Goal: Information Seeking & Learning: Learn about a topic

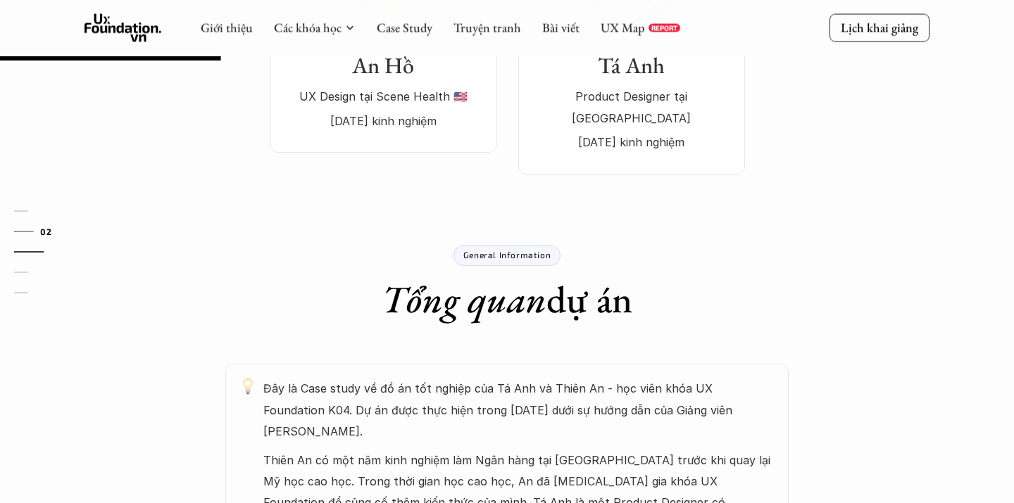
scroll to position [218, 0]
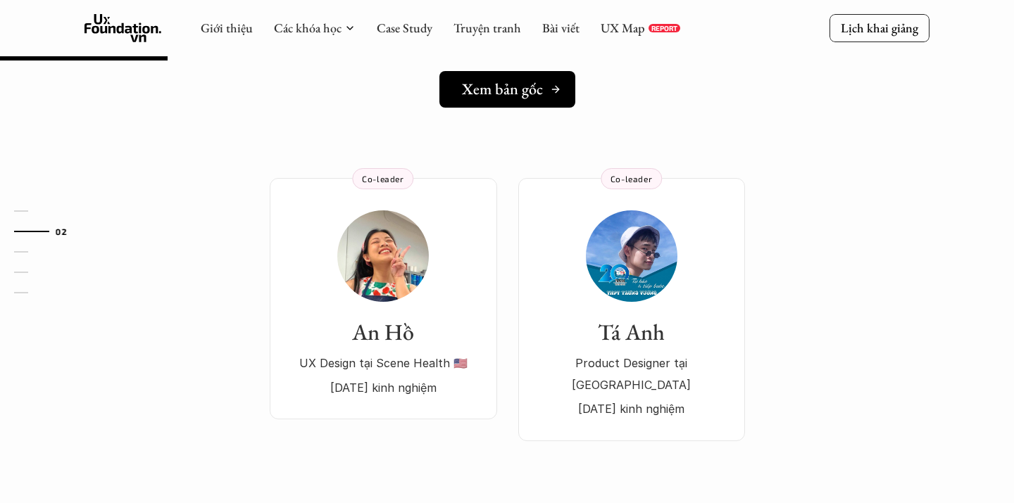
click at [524, 84] on h5 "Xem bản gốc" at bounding box center [502, 89] width 81 height 18
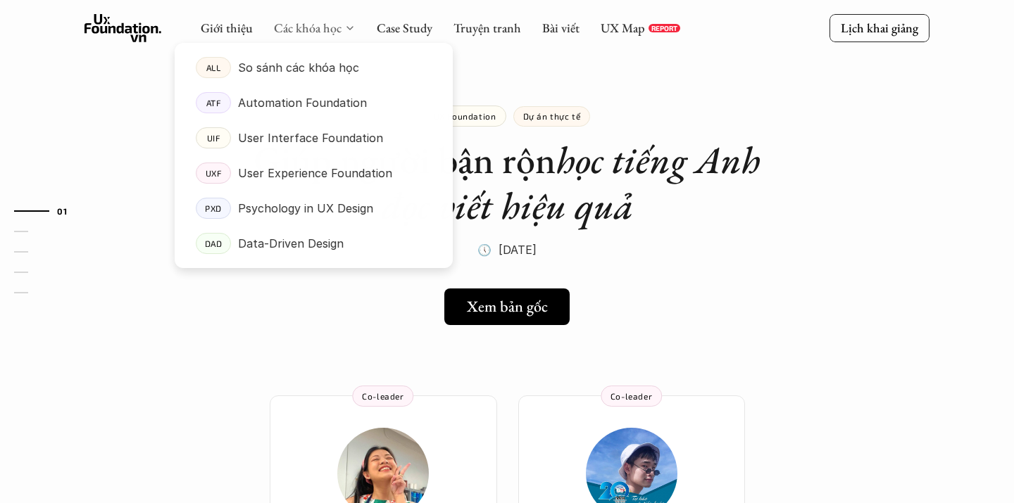
scroll to position [0, 0]
click at [339, 23] on link "Các khóa học" at bounding box center [308, 28] width 68 height 16
click at [306, 168] on p "User Experience Foundation" at bounding box center [315, 173] width 154 height 21
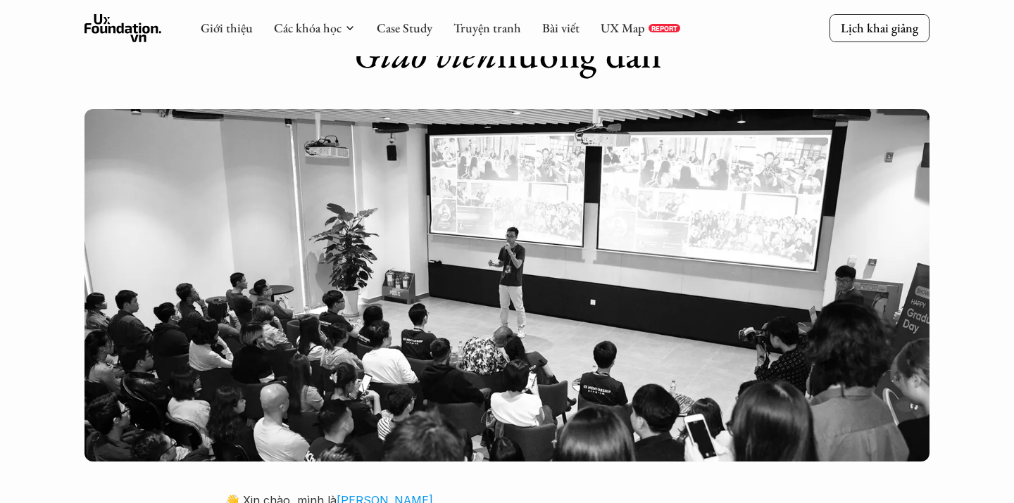
scroll to position [2638, 0]
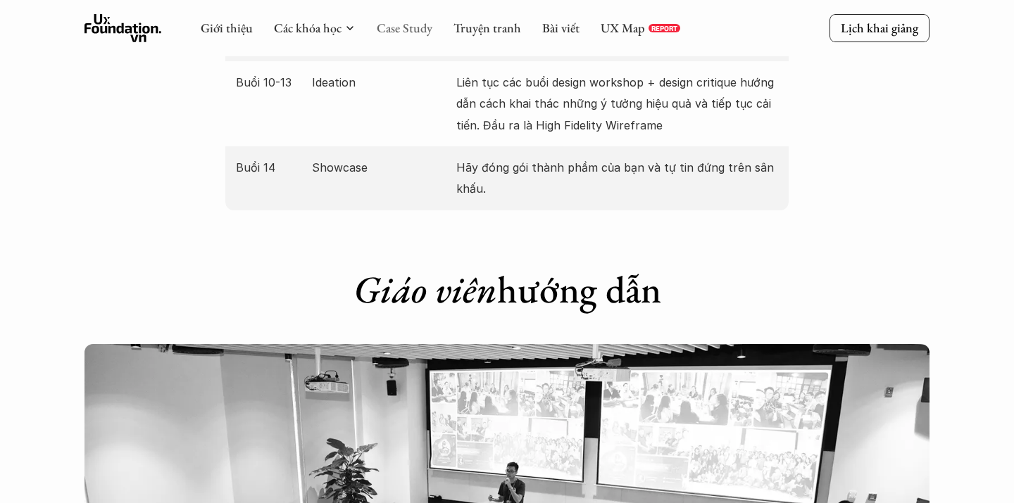
click at [403, 35] on link "Case Study" at bounding box center [405, 28] width 56 height 16
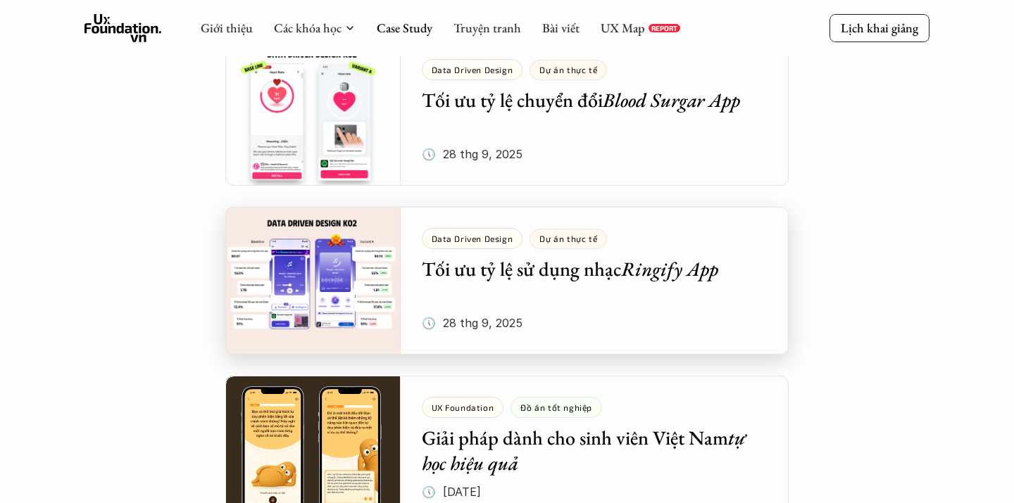
scroll to position [626, 0]
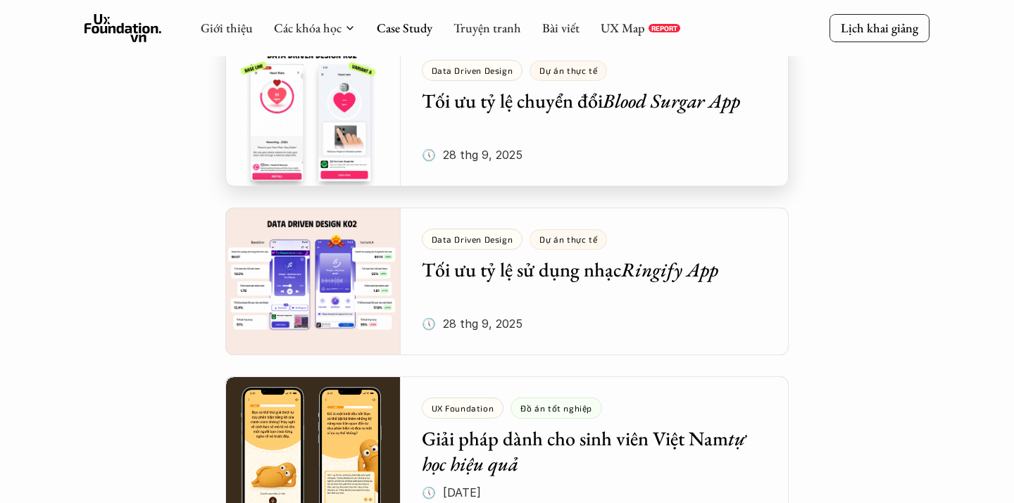
click at [563, 120] on div at bounding box center [506, 113] width 563 height 148
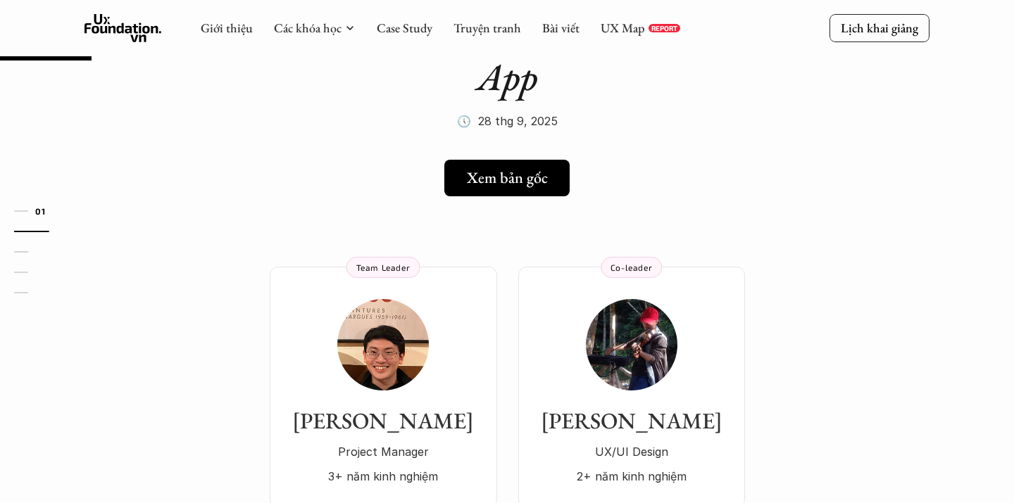
scroll to position [47, 0]
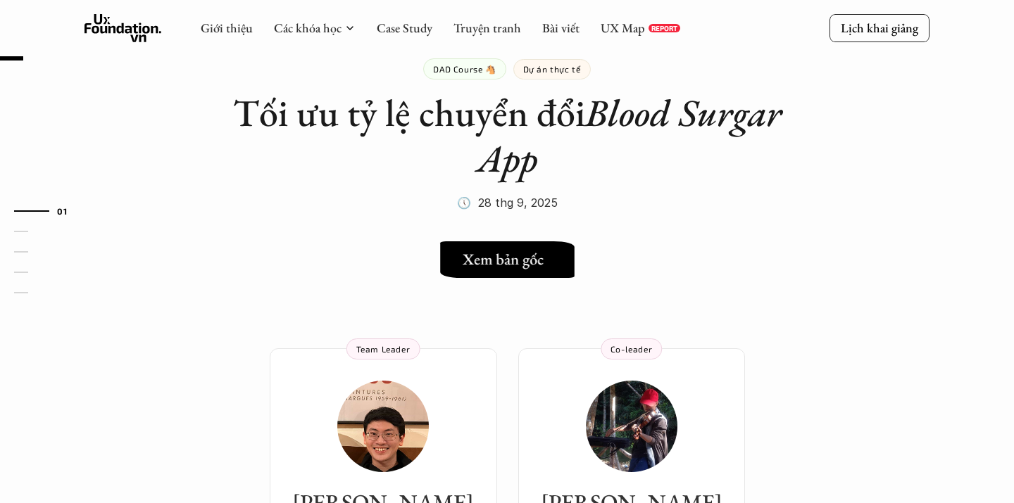
click at [513, 272] on link "Xem bản gốc" at bounding box center [507, 259] width 134 height 37
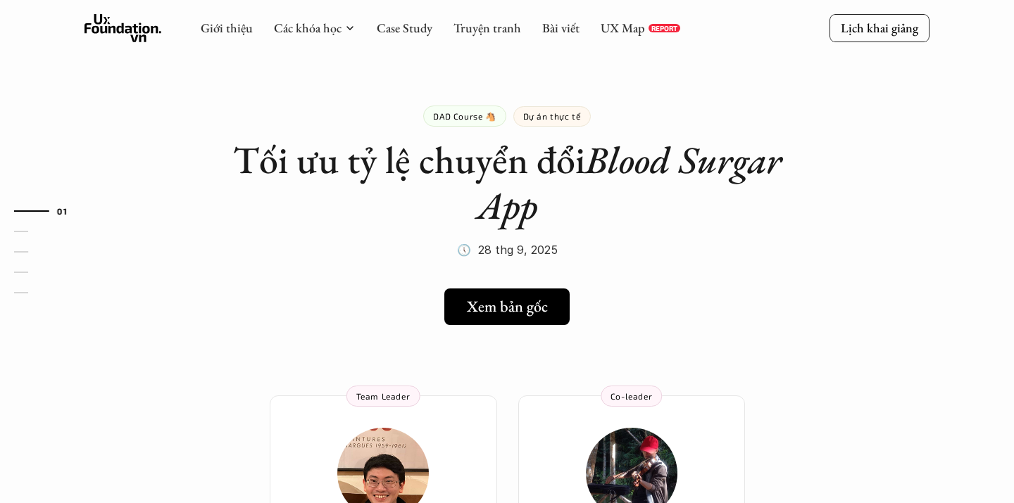
scroll to position [0, 0]
click at [415, 23] on link "Case Study" at bounding box center [405, 28] width 56 height 16
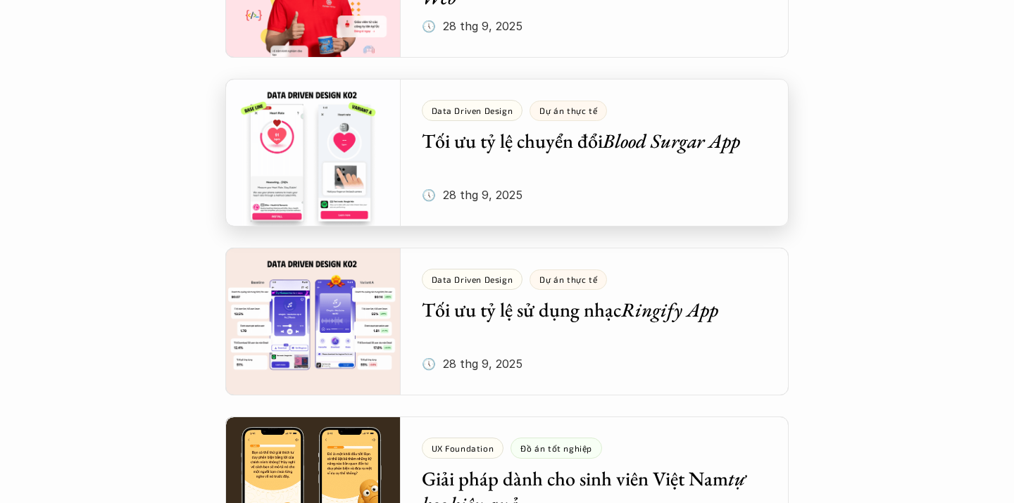
scroll to position [1020, 0]
